Goal: Information Seeking & Learning: Learn about a topic

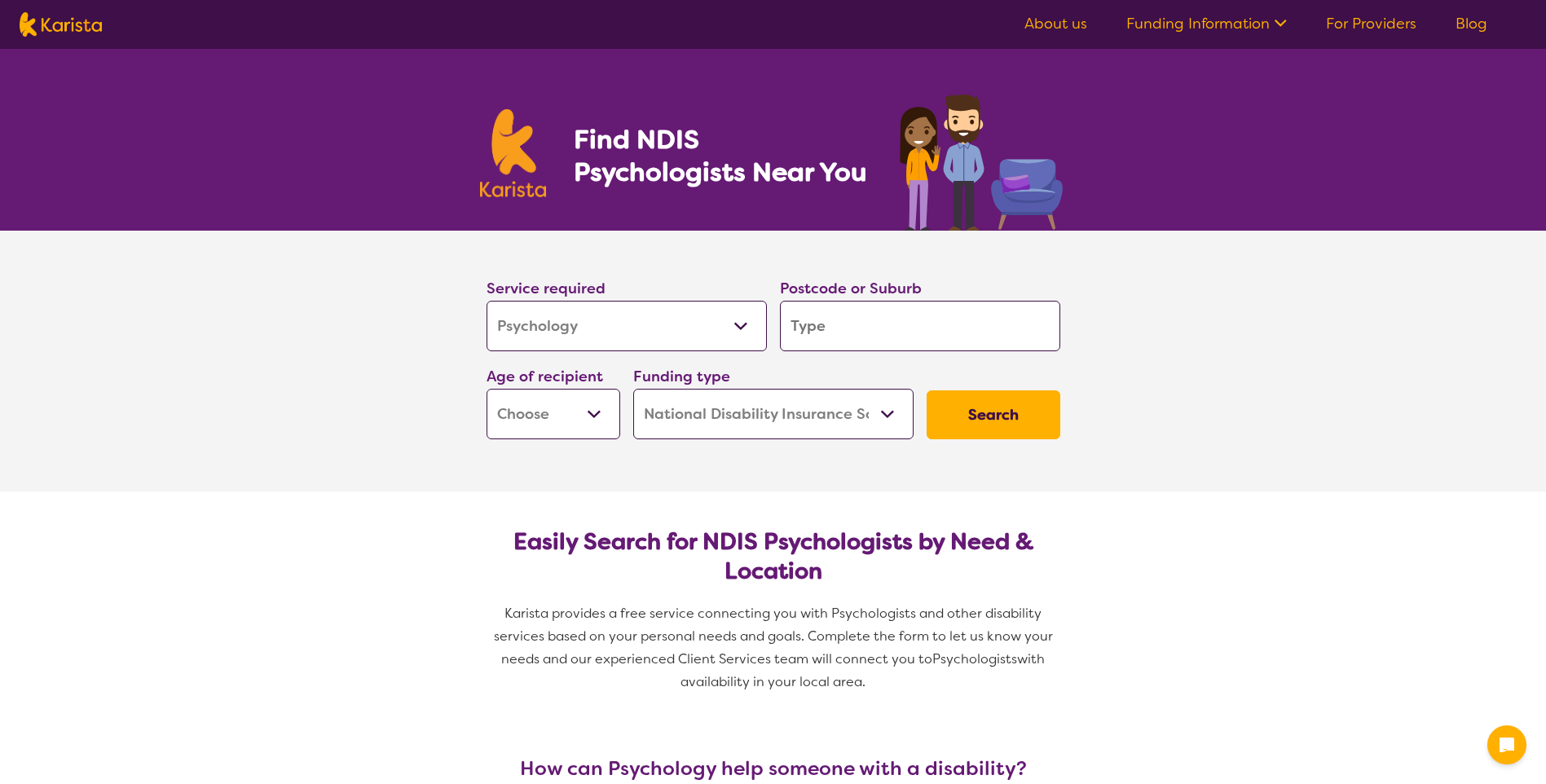
select select "Psychology"
select select "NDIS"
select select "Psychology"
select select "NDIS"
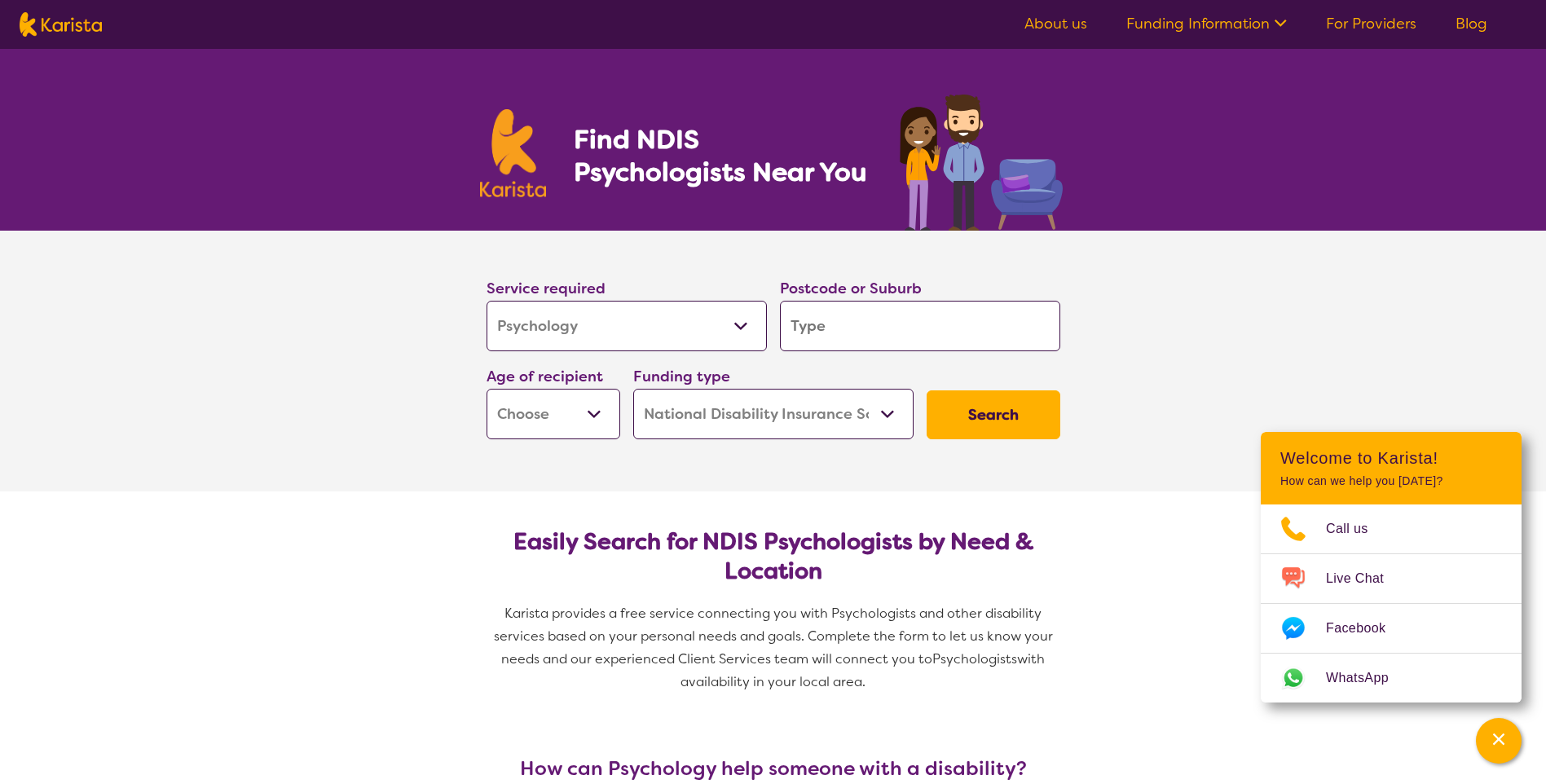
click at [758, 313] on select "Allied Health Assistant Assessment ([MEDICAL_DATA] or [MEDICAL_DATA]) Behaviour…" at bounding box center [626, 326] width 280 height 50
click at [744, 314] on select "Allied Health Assistant Assessment ([MEDICAL_DATA] or [MEDICAL_DATA]) Behaviour…" at bounding box center [626, 326] width 280 height 50
click at [1196, 22] on link "Funding Information" at bounding box center [1207, 24] width 160 height 20
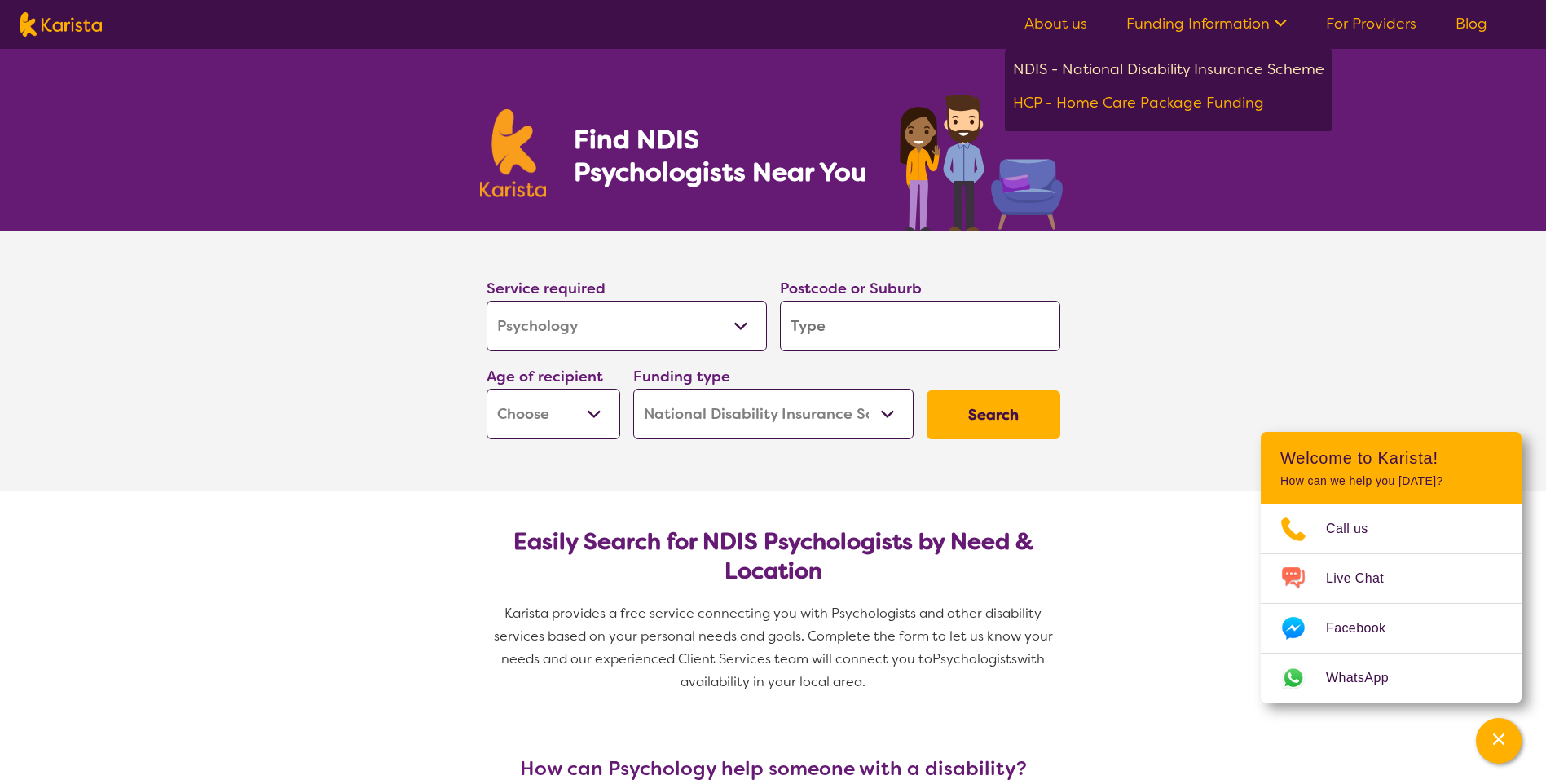
drag, startPoint x: 1067, startPoint y: 62, endPoint x: 1075, endPoint y: 60, distance: 8.2
click at [1075, 60] on div "NDIS - National Disability Insurance Scheme" at bounding box center [1169, 71] width 311 height 29
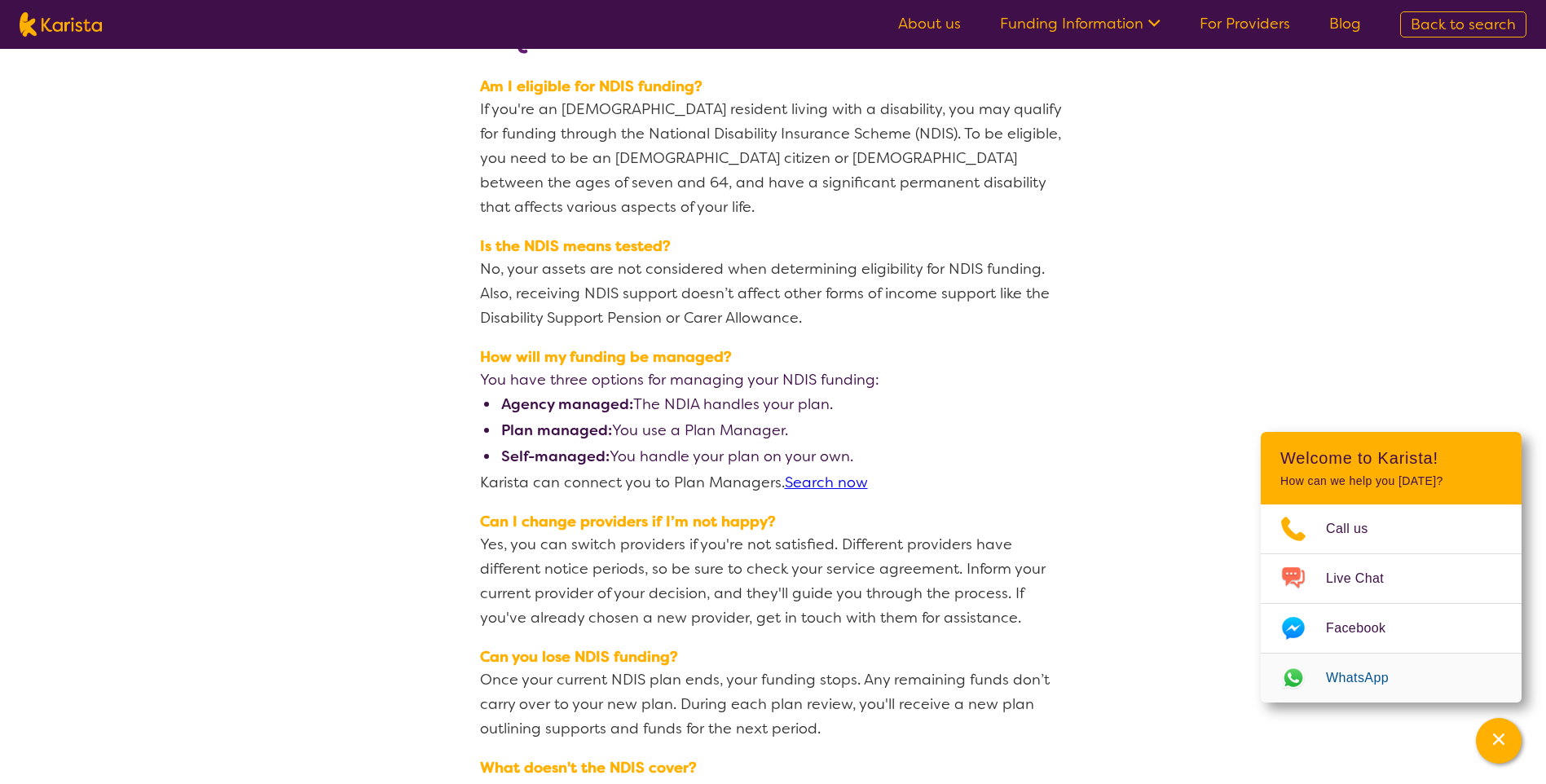
scroll to position [2037, 0]
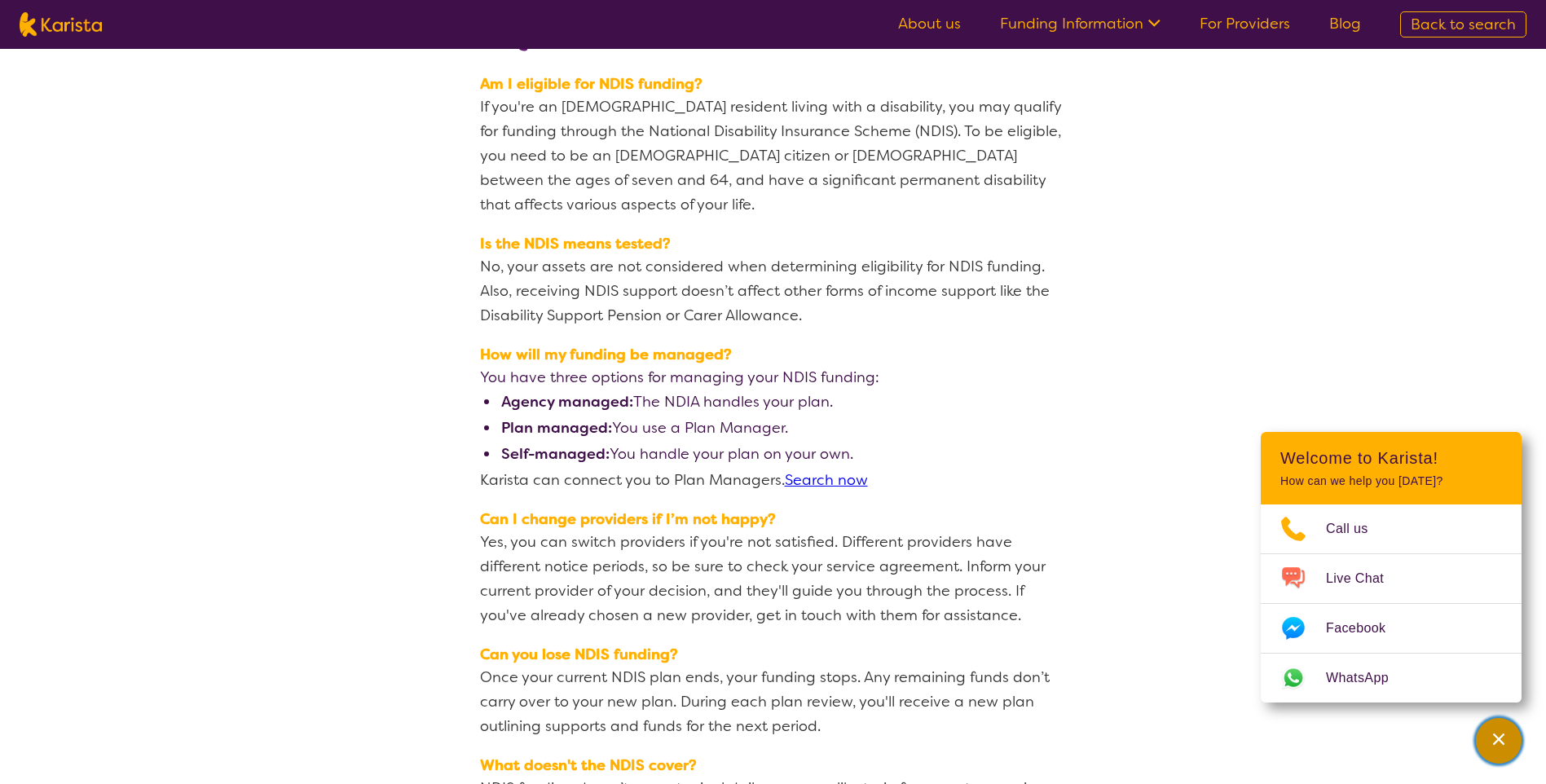
click at [1514, 734] on div "Channel Menu" at bounding box center [1498, 740] width 32 height 36
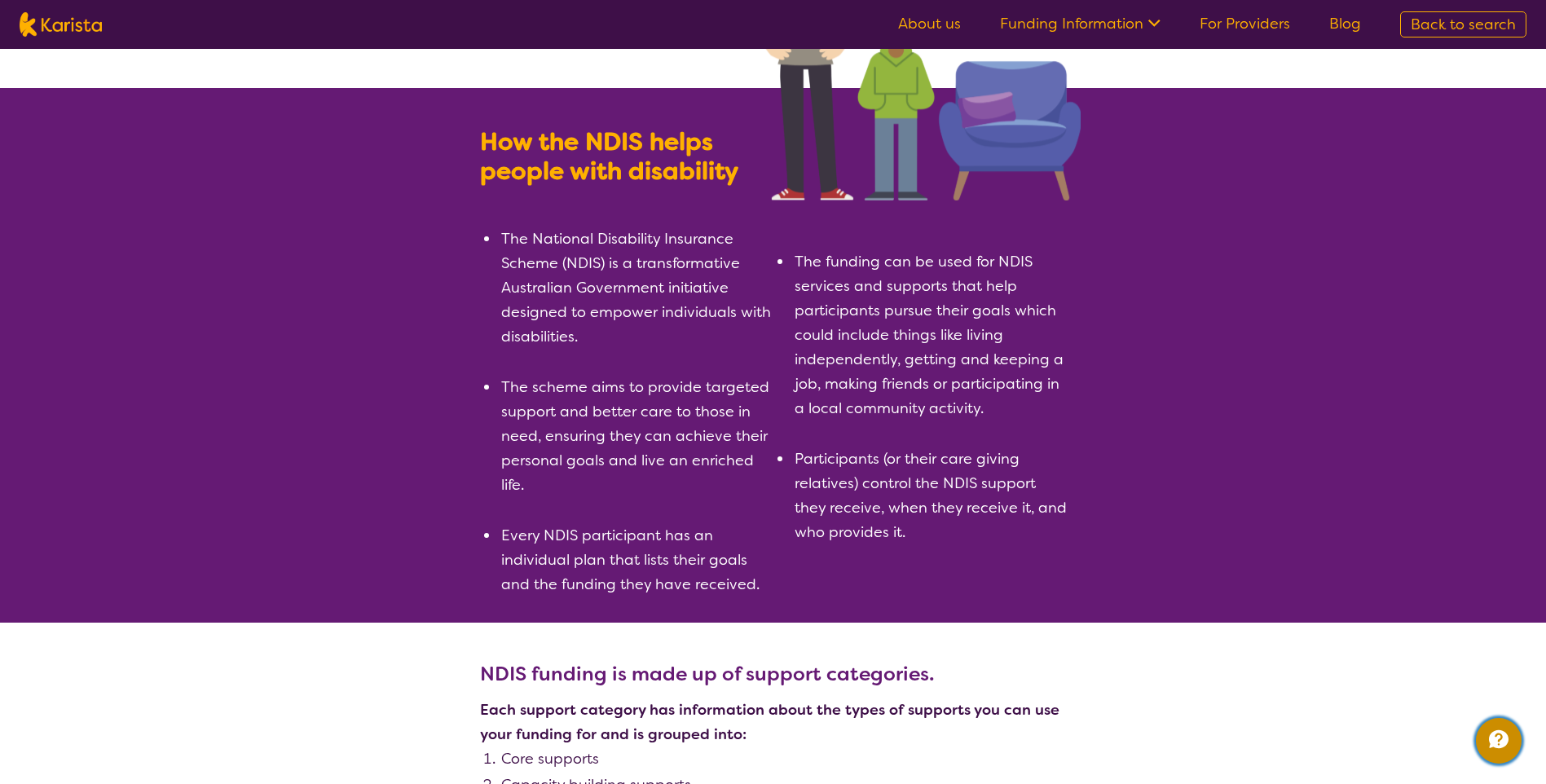
scroll to position [0, 0]
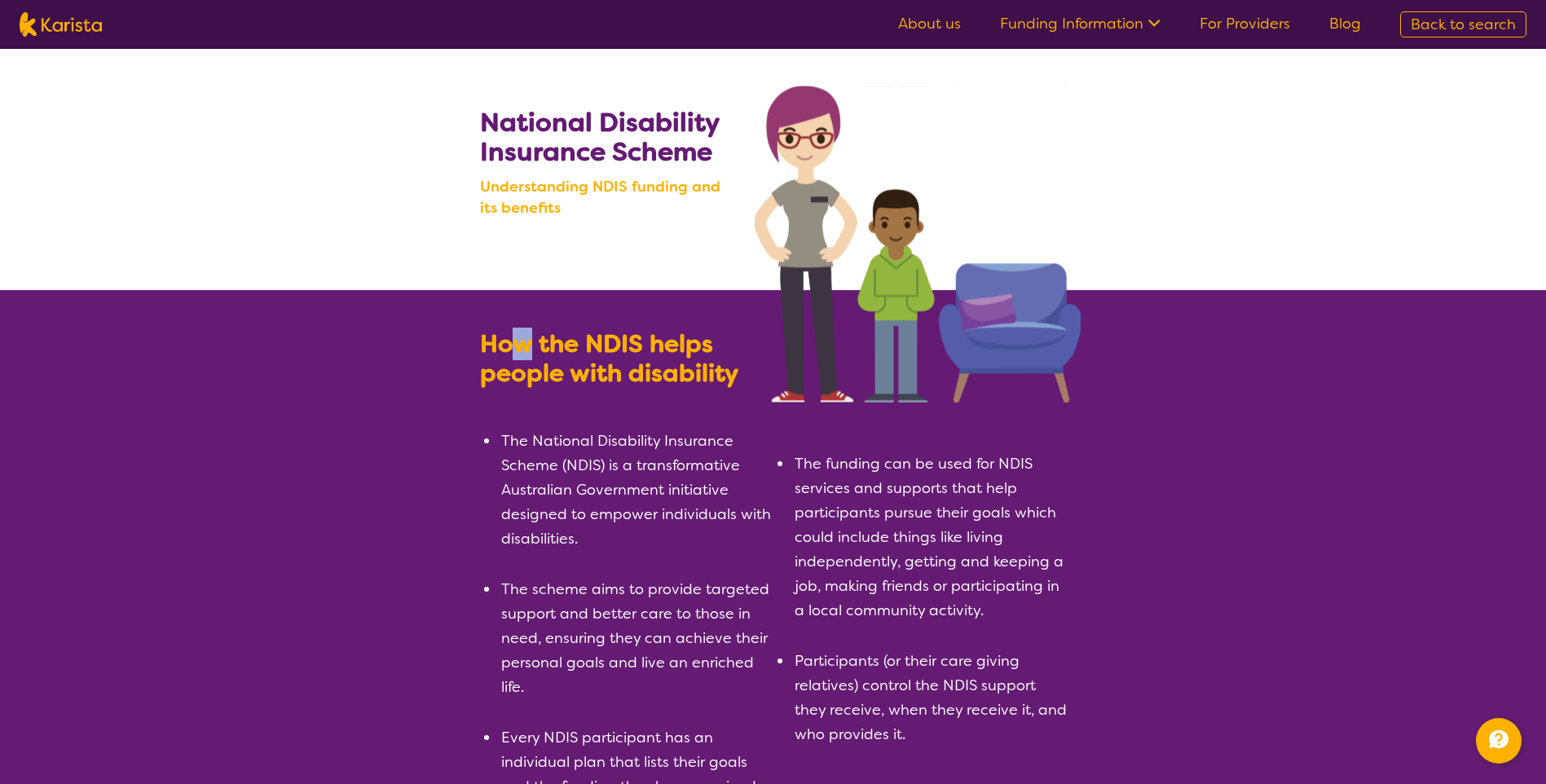
drag, startPoint x: 523, startPoint y: 353, endPoint x: 531, endPoint y: 353, distance: 8.0
click at [531, 353] on b "How the NDIS helps people with disability" at bounding box center [609, 358] width 258 height 62
drag, startPoint x: 531, startPoint y: 353, endPoint x: 486, endPoint y: 410, distance: 72.6
click at [493, 402] on div "How the NDIS helps people with disability The National Disability Insurance Sch…" at bounding box center [626, 576] width 294 height 495
click at [733, 317] on div "National Disability Insurance Scheme Understanding NDIS funding and its benefits" at bounding box center [610, 222] width 260 height 228
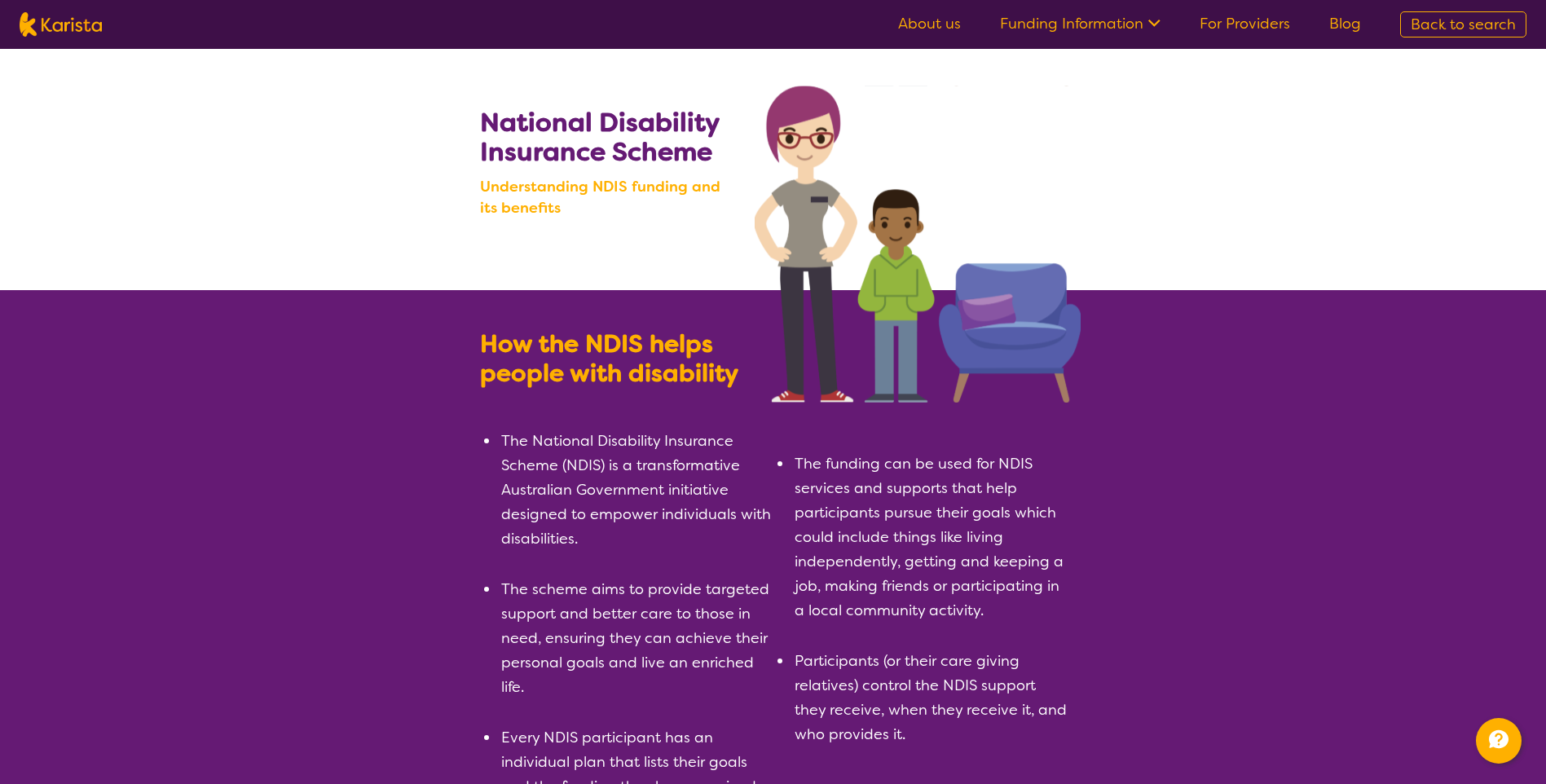
click at [756, 388] on img at bounding box center [917, 243] width 326 height 317
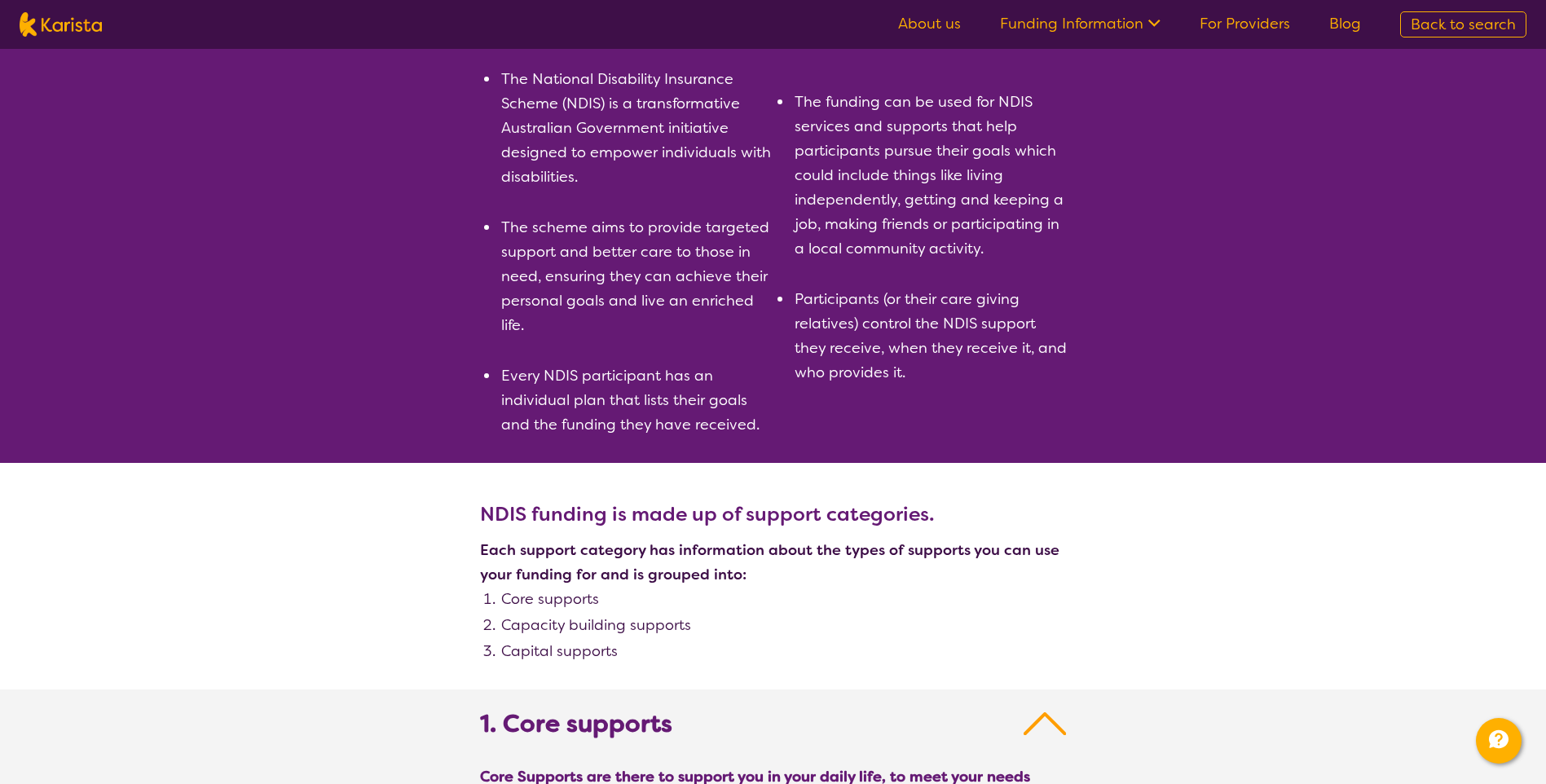
scroll to position [489, 0]
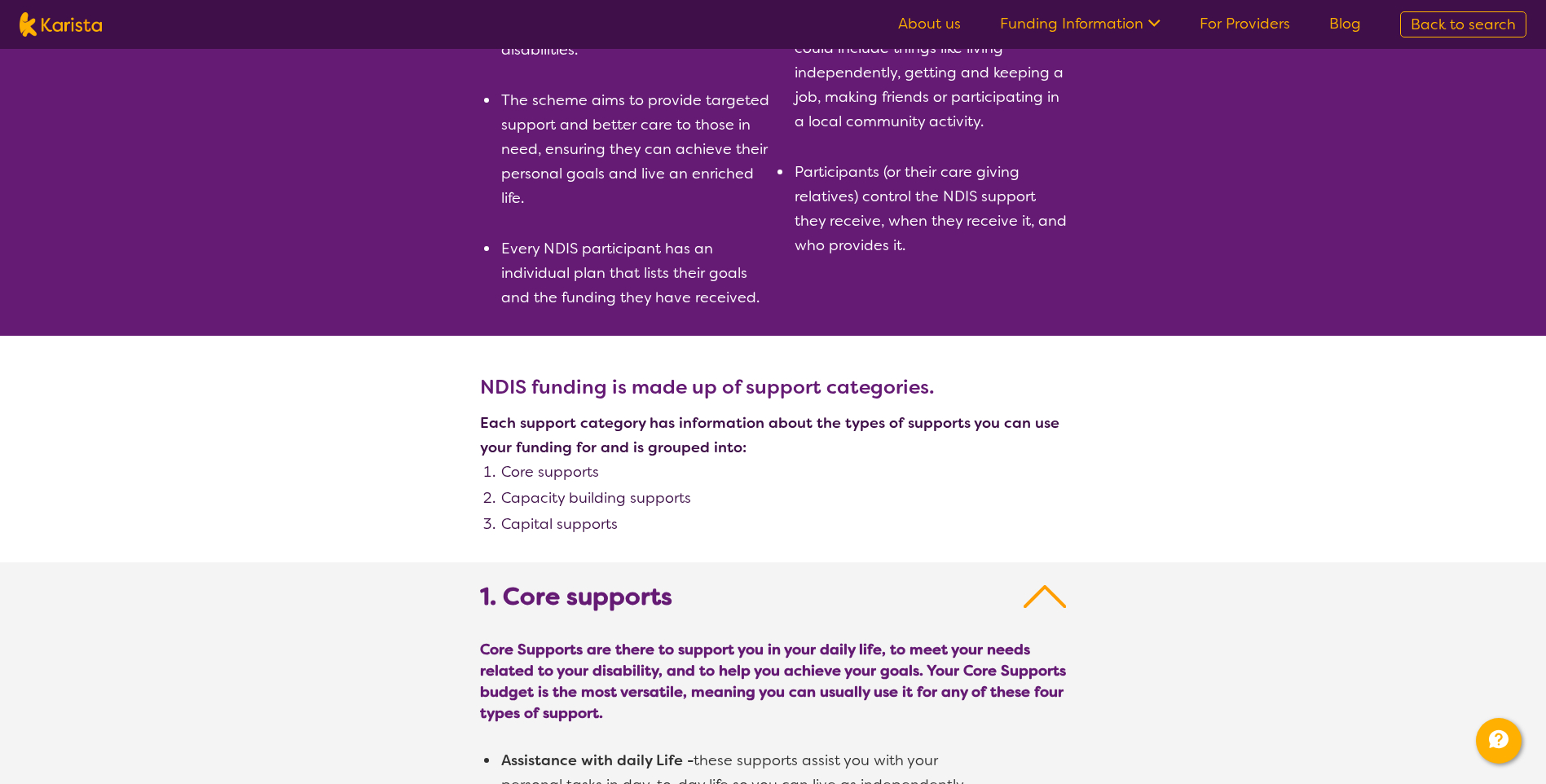
click at [757, 499] on li "Capacity building supports" at bounding box center [783, 498] width 567 height 25
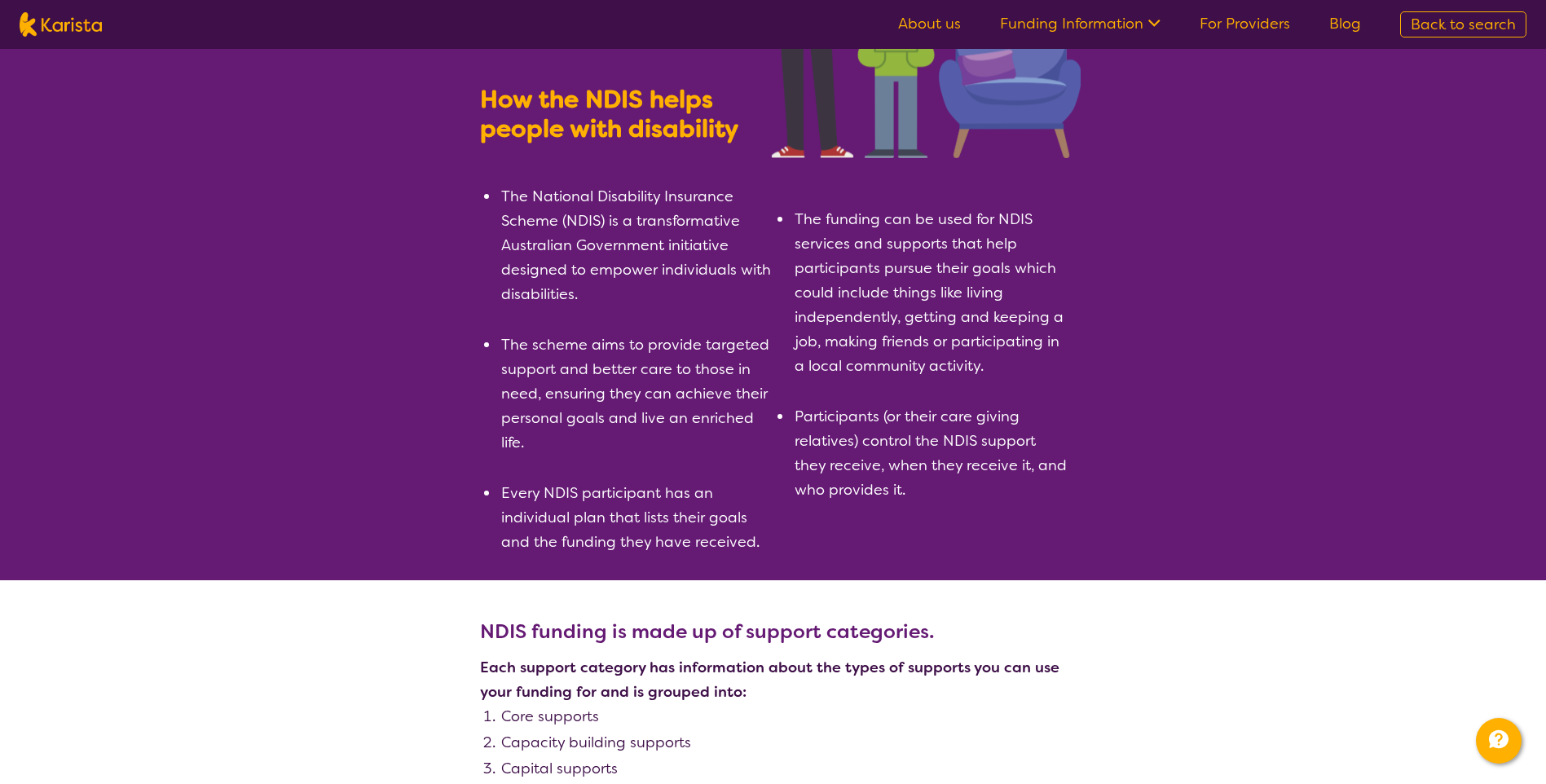
scroll to position [0, 0]
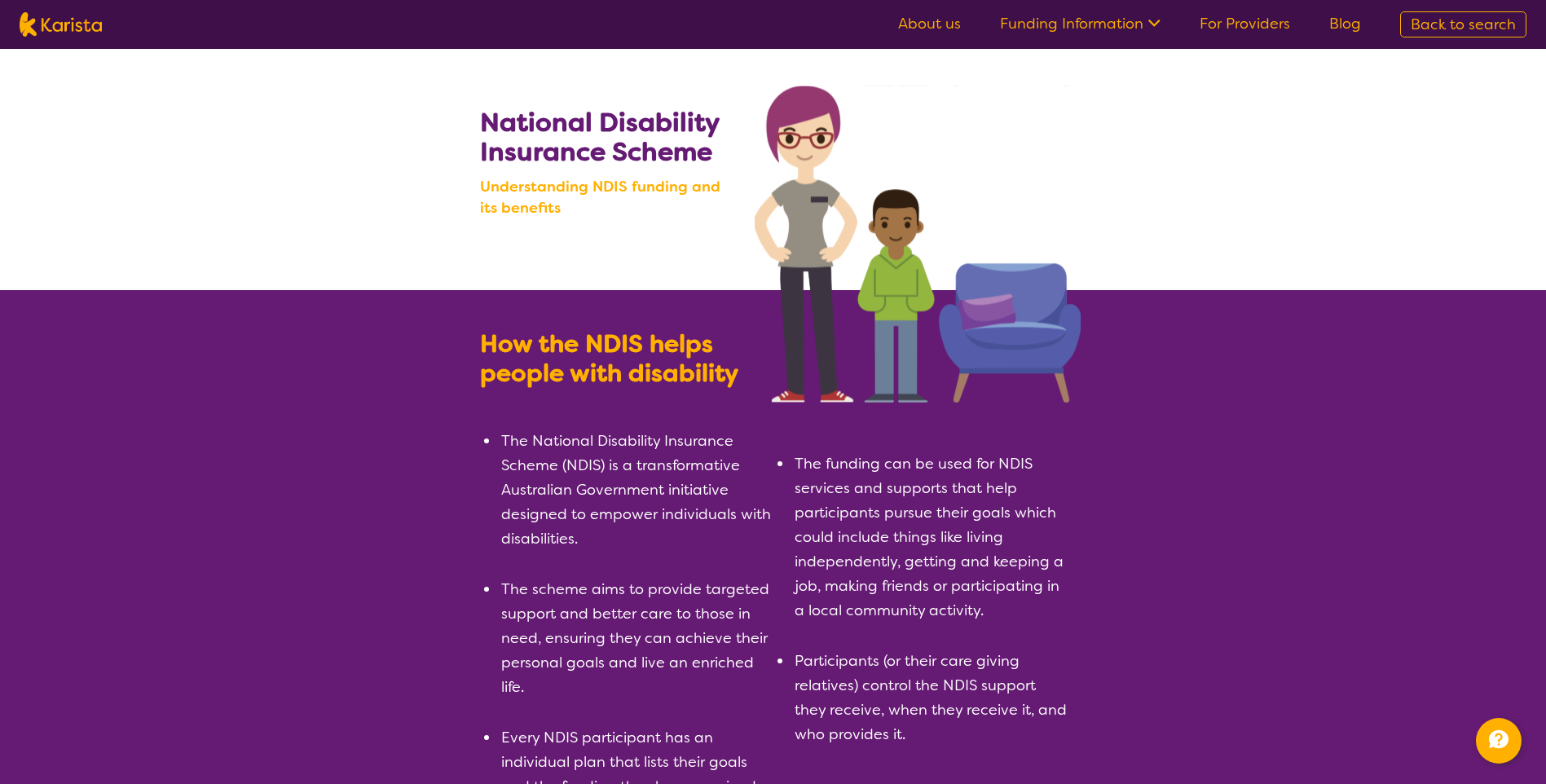
click at [955, 25] on link "About us" at bounding box center [930, 24] width 63 height 20
